Goal: Task Accomplishment & Management: Use online tool/utility

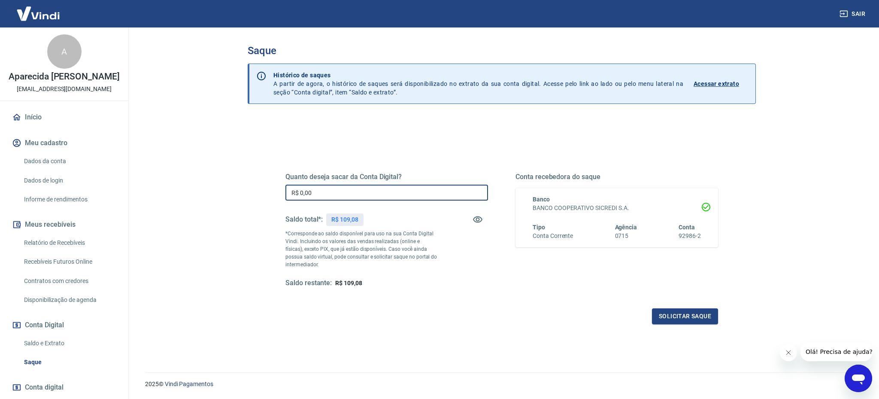
drag, startPoint x: 332, startPoint y: 192, endPoint x: 271, endPoint y: 179, distance: 61.9
click at [271, 179] on div "Quanto deseja sacar da Conta Digital? R$ 0,00 ​ Saldo total*: R$ 109,08 *Corres…" at bounding box center [502, 235] width 474 height 200
type input "R$ 109,08"
click at [704, 315] on button "Solicitar saque" at bounding box center [685, 316] width 66 height 16
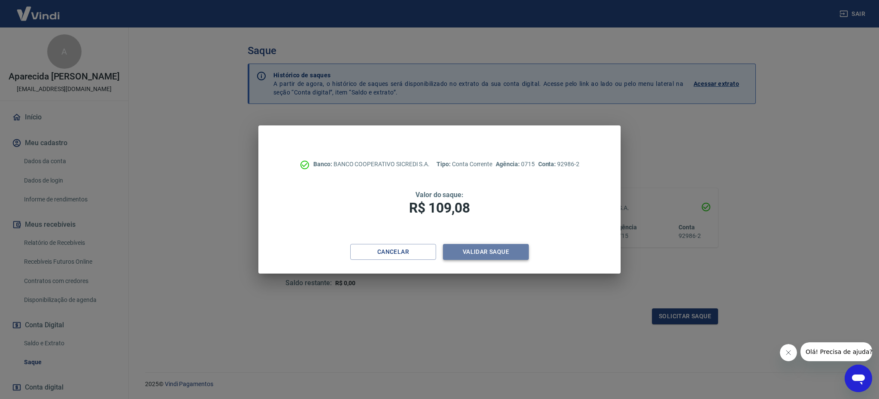
click at [504, 255] on button "Validar saque" at bounding box center [486, 252] width 86 height 16
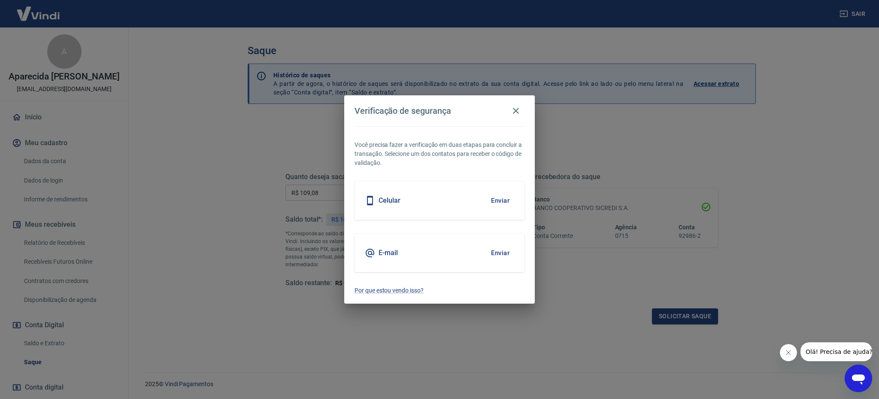
drag, startPoint x: 407, startPoint y: 205, endPoint x: 472, endPoint y: 200, distance: 65.9
click at [407, 205] on div "Celular Enviar" at bounding box center [440, 200] width 170 height 39
click at [495, 198] on button "Enviar" at bounding box center [500, 200] width 28 height 18
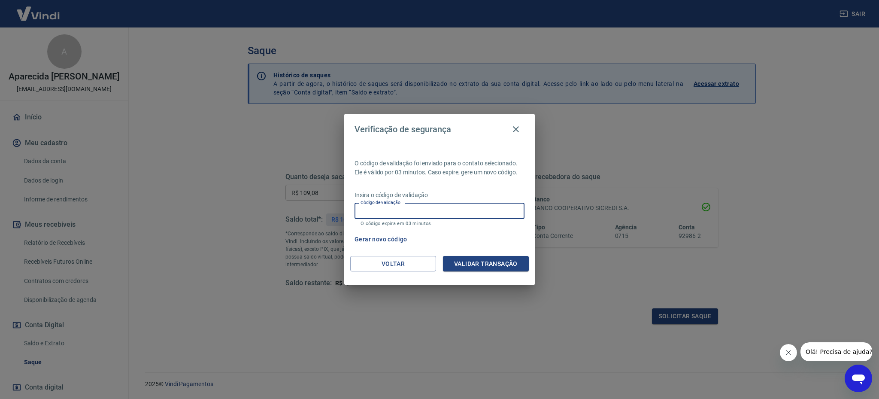
click at [452, 207] on input "Código de validação" at bounding box center [440, 211] width 170 height 16
type input "553468"
click at [502, 261] on button "Validar transação" at bounding box center [486, 264] width 86 height 16
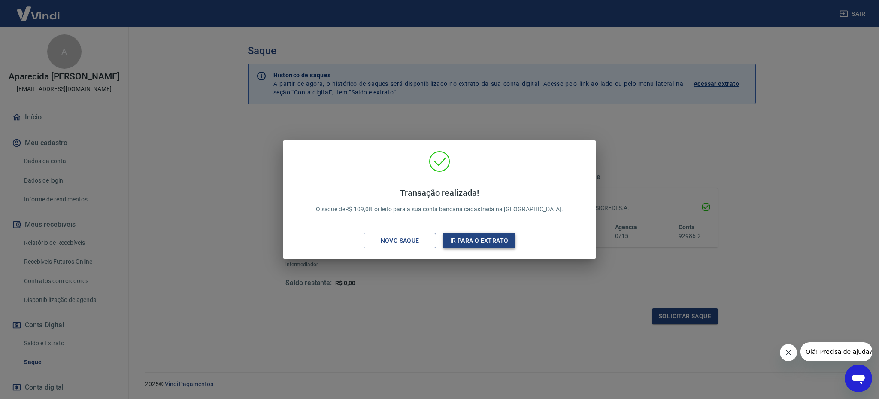
click at [477, 243] on button "Ir para o extrato" at bounding box center [479, 241] width 73 height 16
